Goal: Check status: Check status

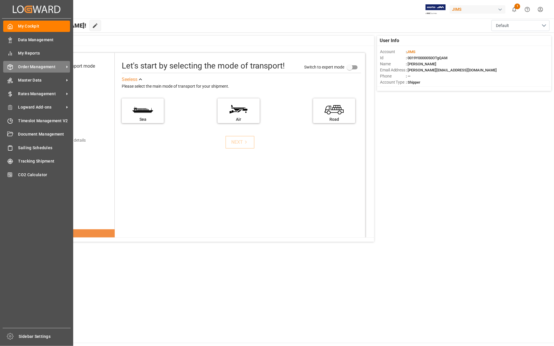
click at [34, 66] on span "Order Management" at bounding box center [41, 67] width 46 height 6
click at [45, 66] on span "Order Management" at bounding box center [41, 67] width 46 height 6
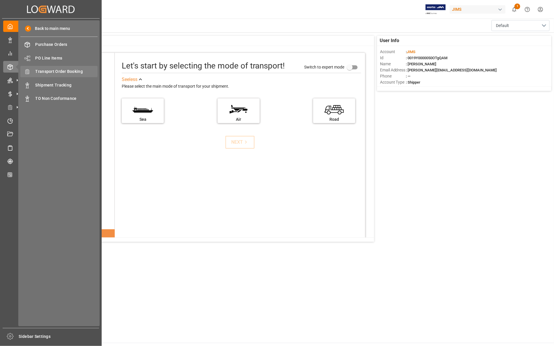
click at [65, 72] on span "Transport Order Booking" at bounding box center [66, 72] width 62 height 6
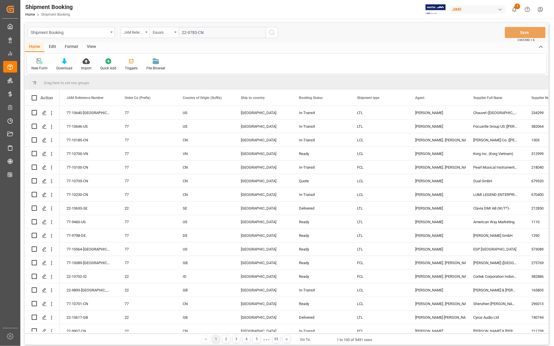
type input "22-9783-CN"
click at [273, 31] on icon "search button" at bounding box center [272, 32] width 7 height 7
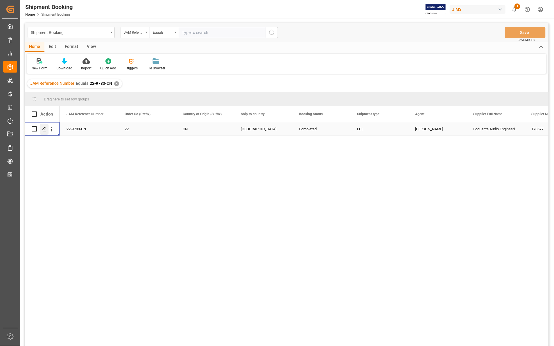
click at [42, 129] on icon "Press SPACE to select this row." at bounding box center [44, 129] width 5 height 5
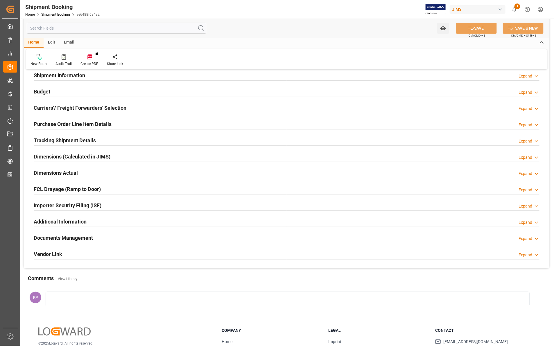
scroll to position [90, 0]
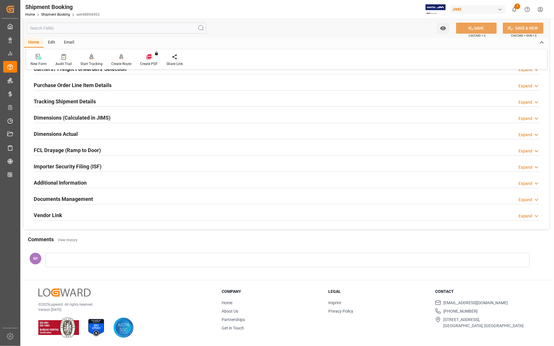
click at [538, 200] on icon at bounding box center [537, 200] width 6 height 6
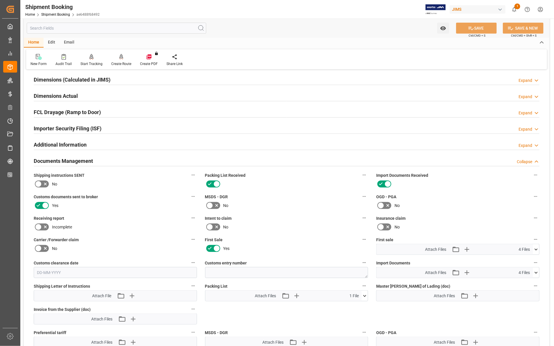
scroll to position [272, 0]
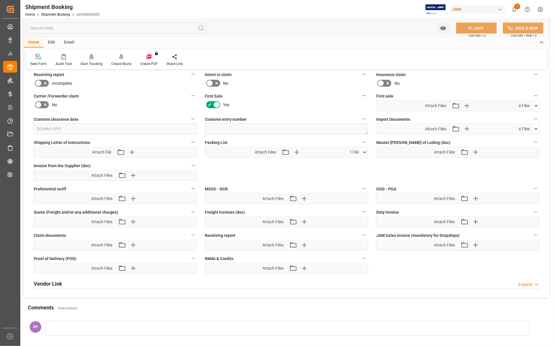
click at [535, 127] on icon at bounding box center [536, 129] width 6 height 6
click at [522, 152] on icon at bounding box center [521, 152] width 5 height 5
